Goal: Task Accomplishment & Management: Complete application form

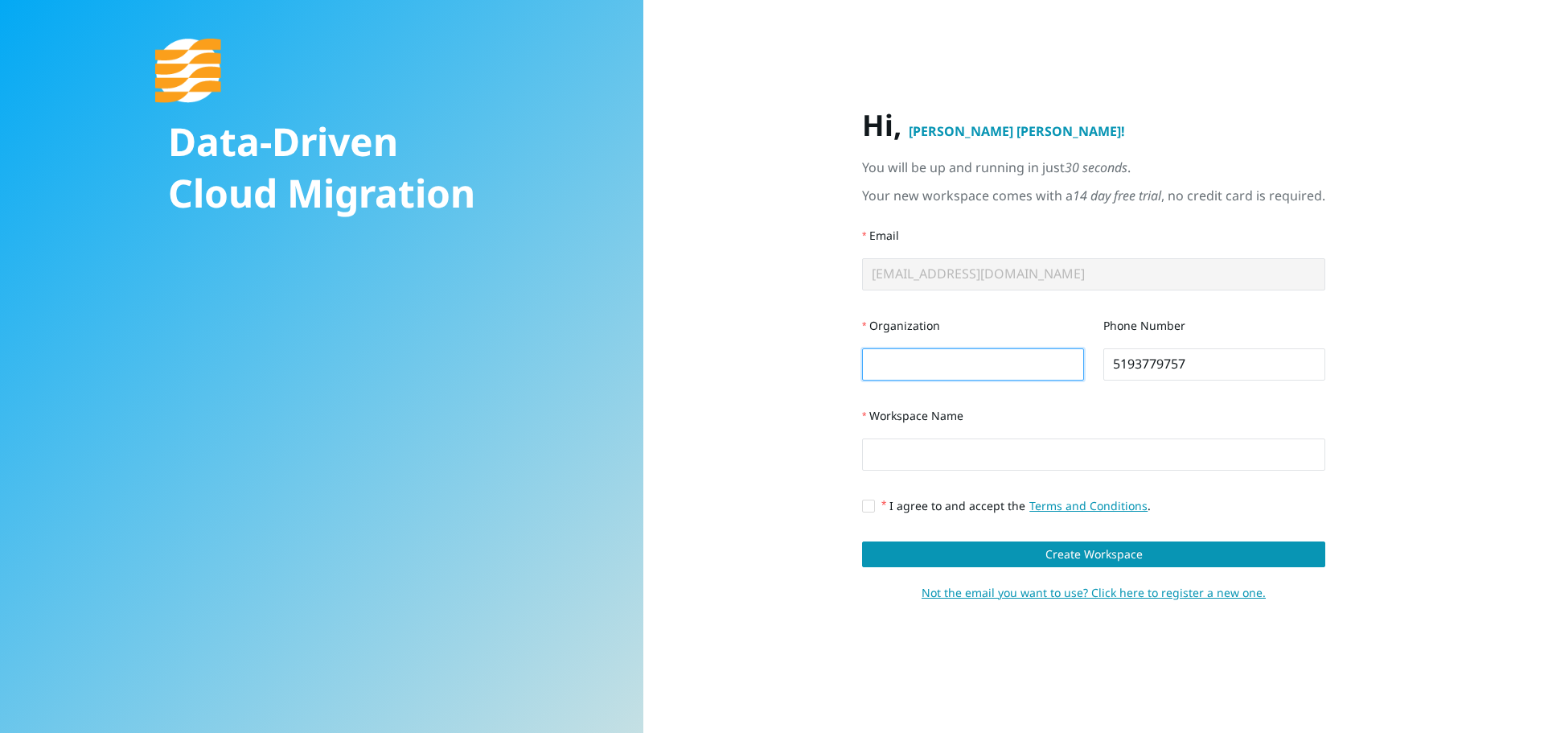
click at [909, 354] on input "Organization" at bounding box center [973, 364] width 222 height 32
type input "Softchoice"
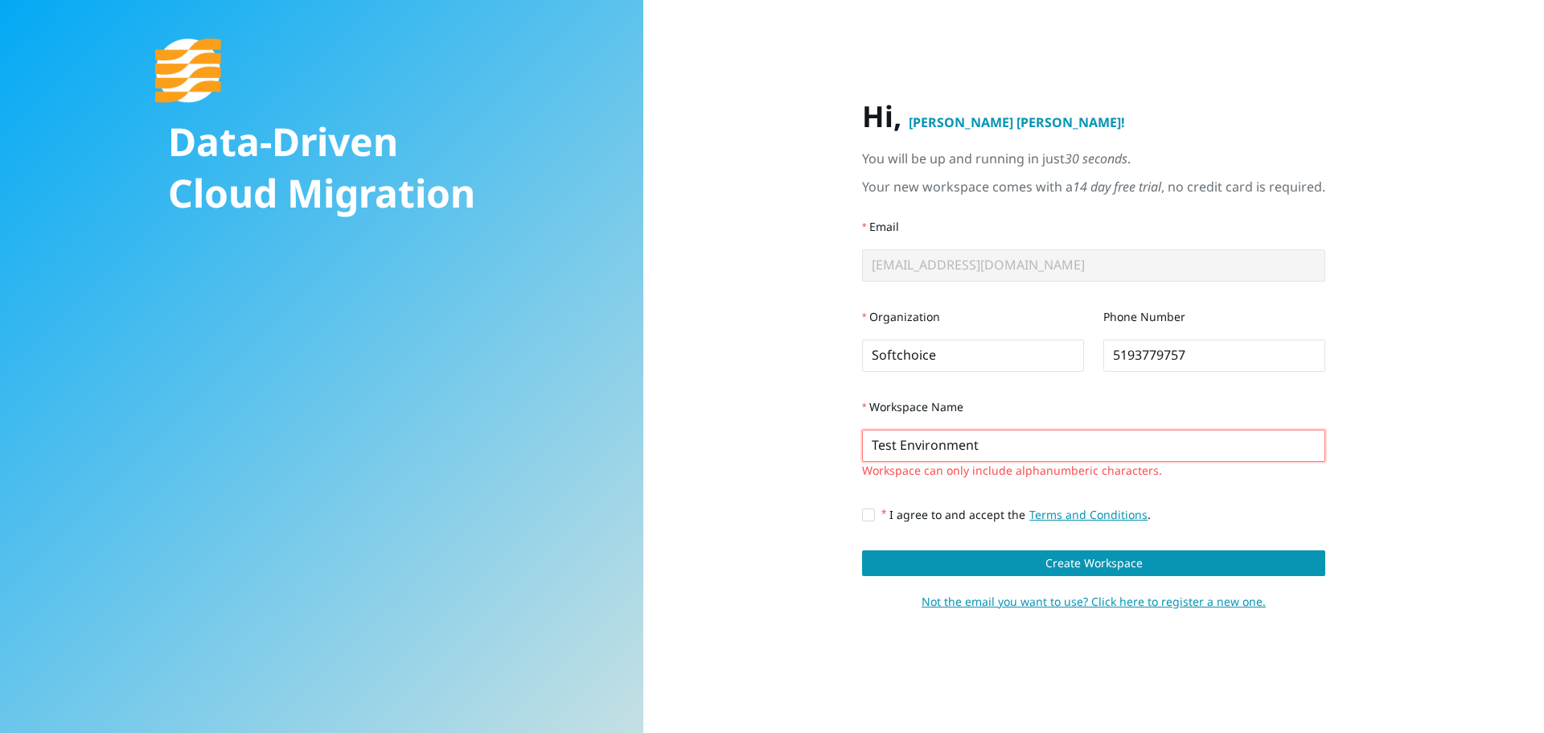
drag, startPoint x: 1007, startPoint y: 445, endPoint x: 574, endPoint y: 368, distance: 439.3
click at [574, 368] on div "Data-Driven Cloud Migration Hi, Jen Gibbs ! You will be up and running in just …" at bounding box center [772, 366] width 1544 height 733
drag, startPoint x: 969, startPoint y: 439, endPoint x: 869, endPoint y: 433, distance: 99.9
click at [968, 439] on input "Test Environment" at bounding box center [1093, 445] width 463 height 32
click at [895, 446] on input "Test Environment" at bounding box center [1093, 445] width 463 height 32
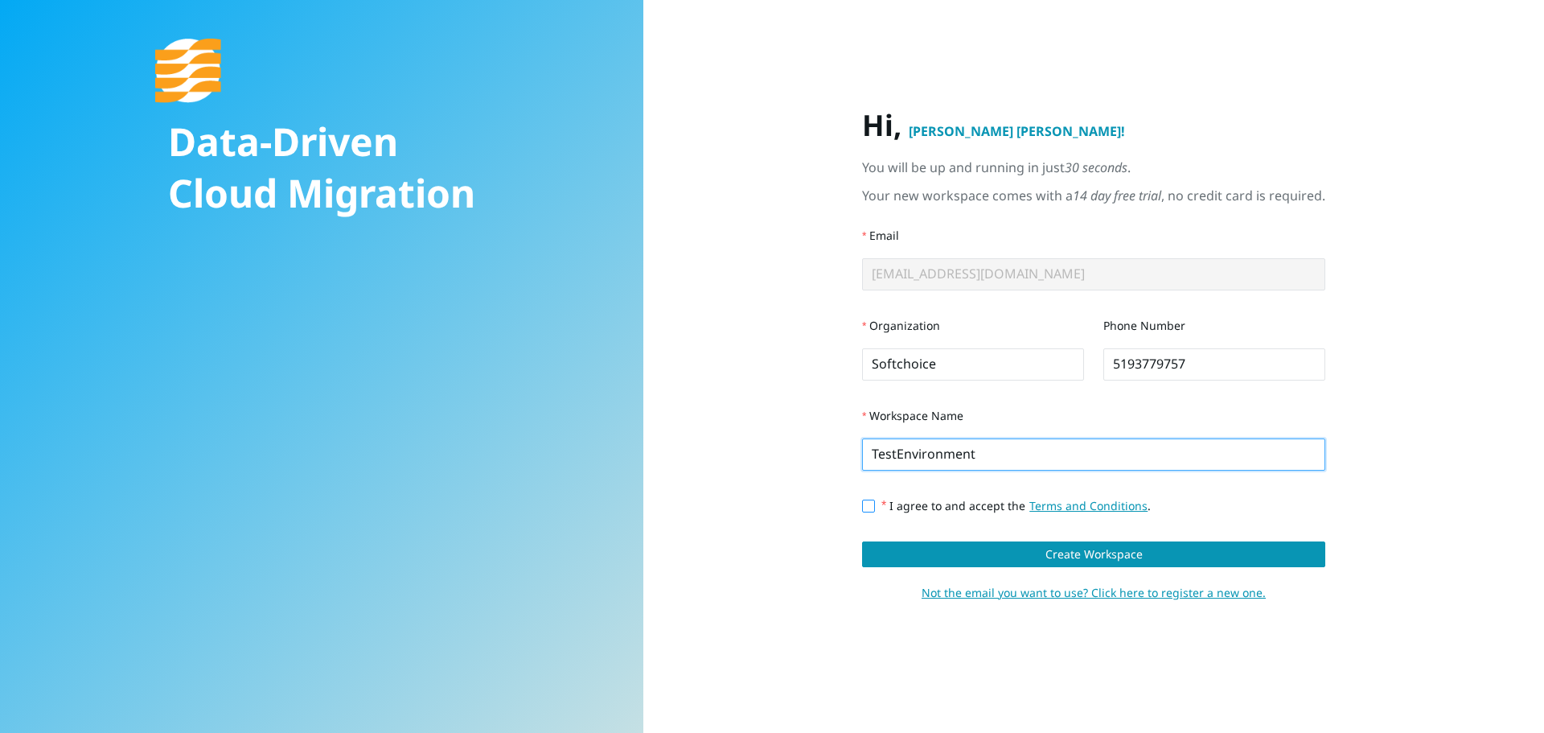
type input "TestEnvironment"
click at [868, 510] on input "I agree to and accept the Terms and Conditions ." at bounding box center [867, 504] width 11 height 11
checkbox input "true"
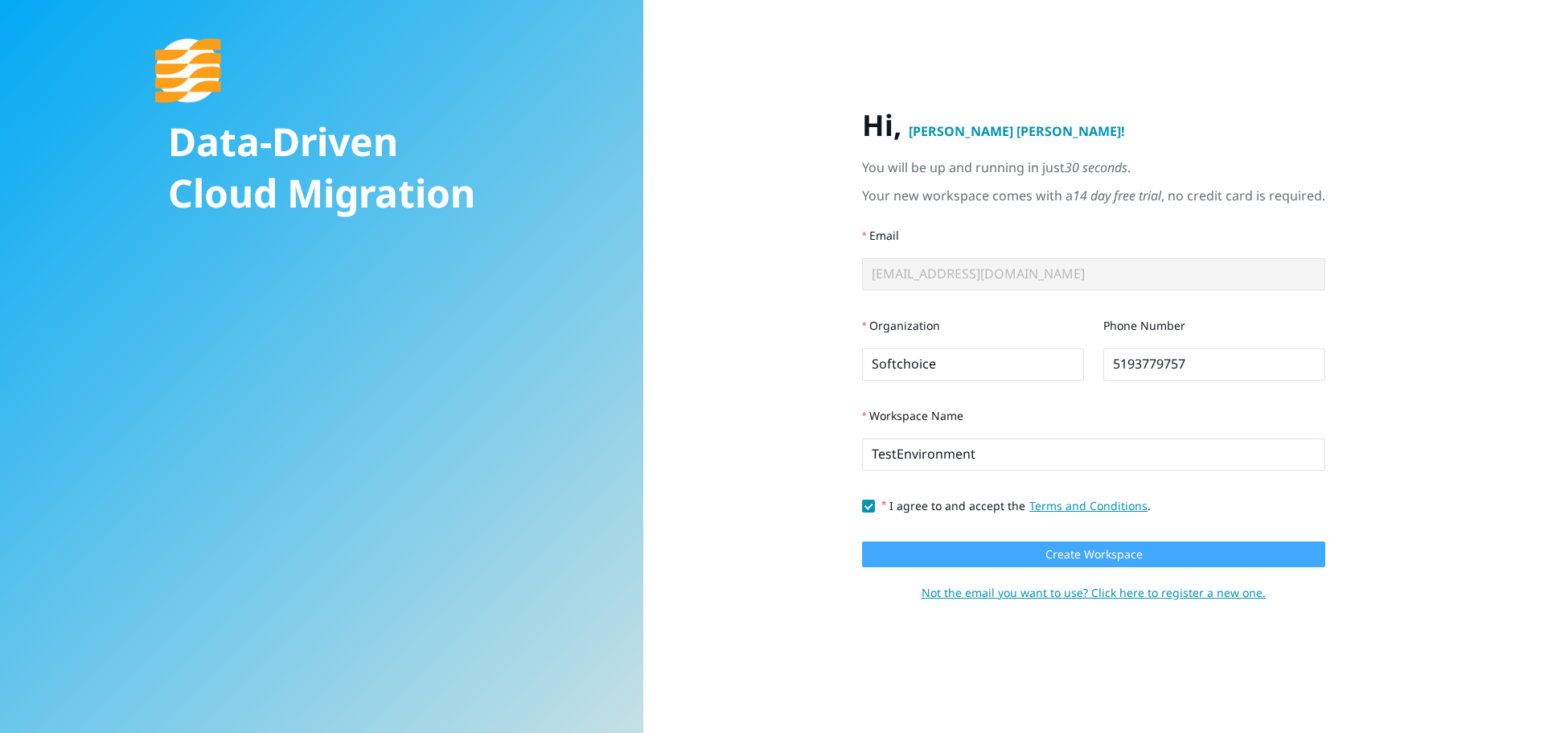
click at [926, 558] on button "Create Workspace" at bounding box center [1093, 554] width 463 height 26
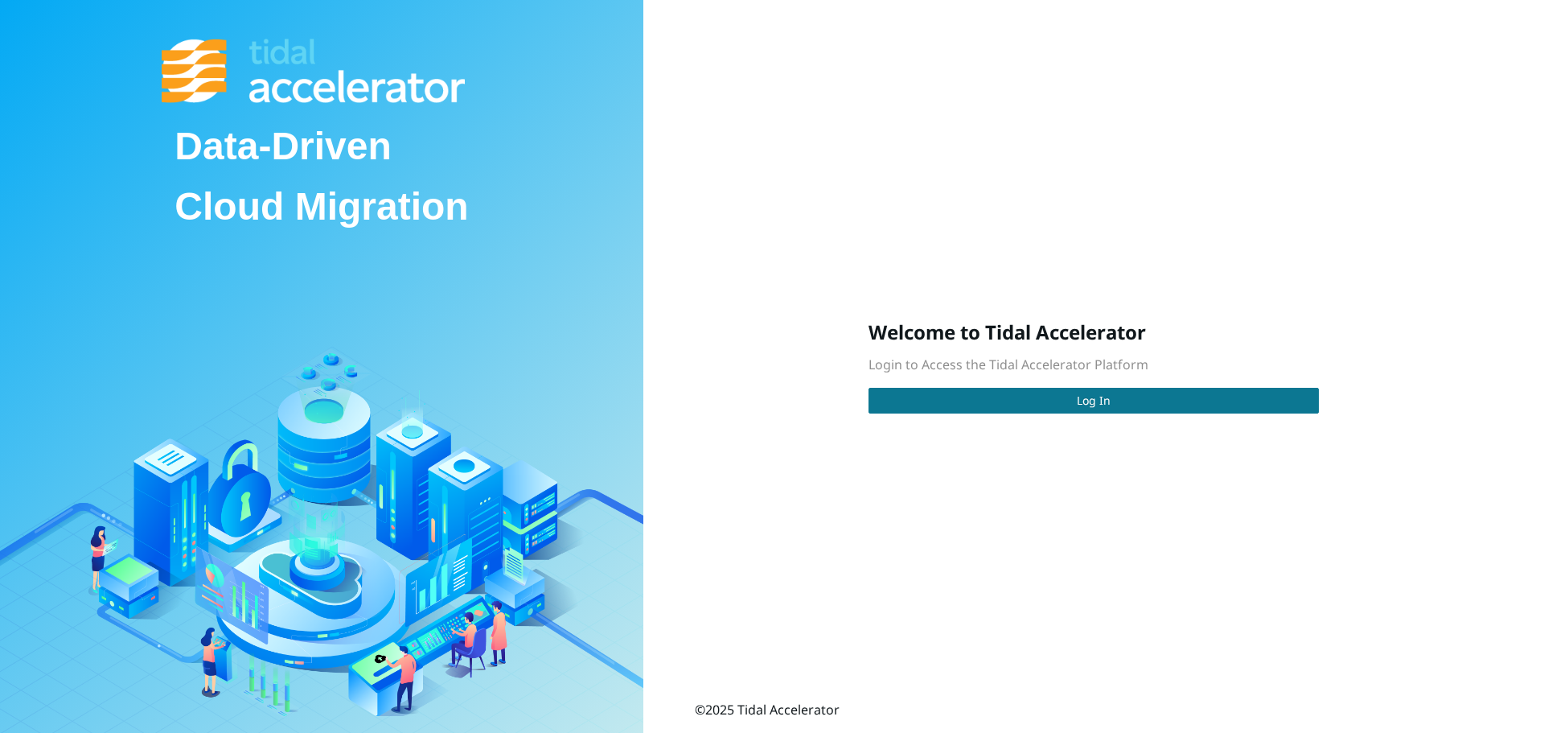
click at [1110, 392] on button "Log In" at bounding box center [1093, 401] width 450 height 26
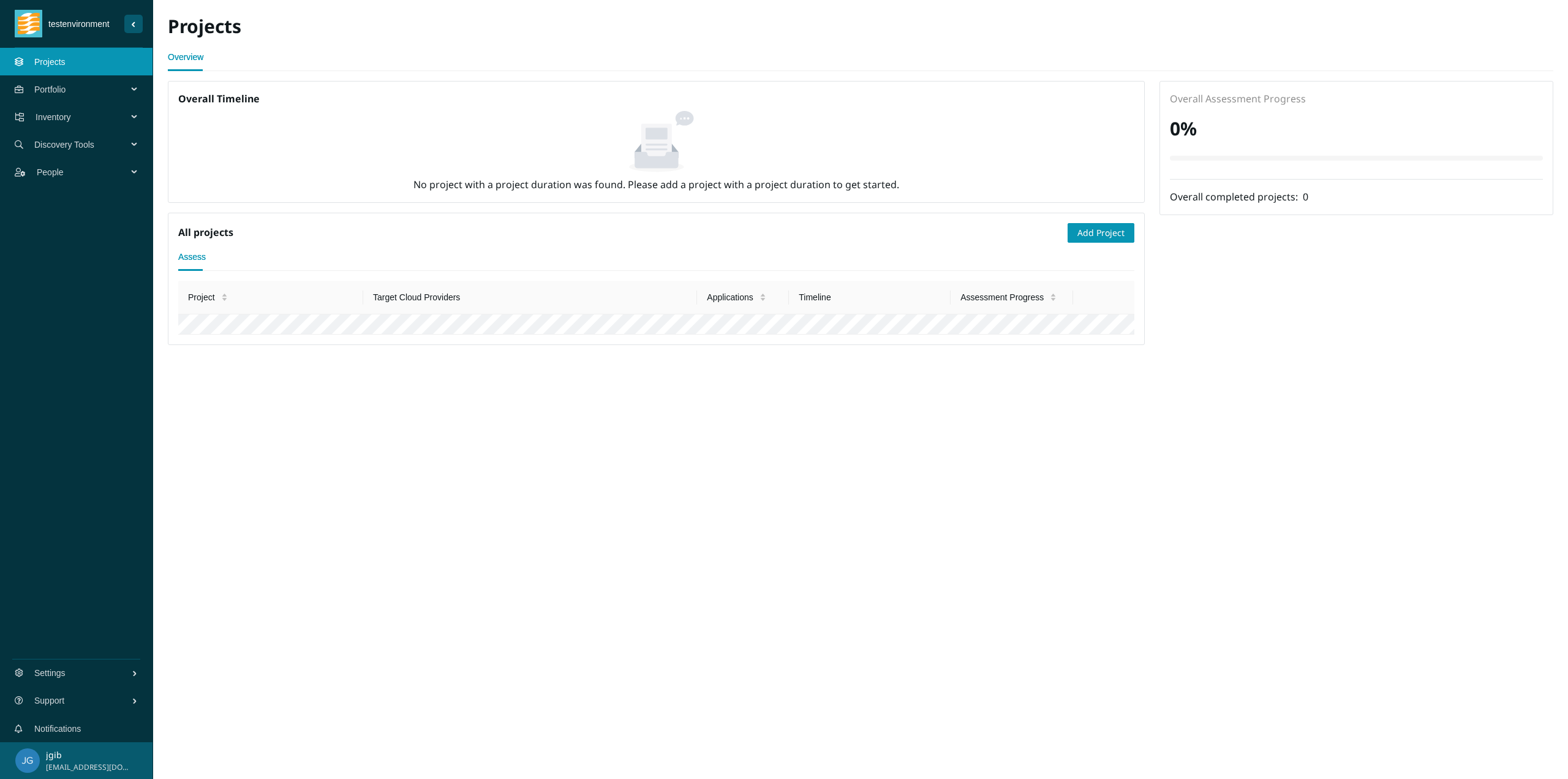
click at [921, 546] on main "Projects Overview Overall Timeline No project with a project duration was found…" at bounding box center [860, 390] width 1415 height 779
